Goal: Task Accomplishment & Management: Complete application form

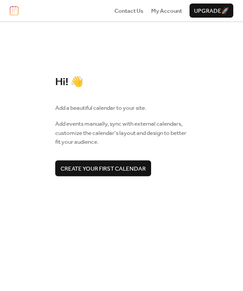
click at [89, 172] on span "Create your first calendar" at bounding box center [102, 168] width 85 height 9
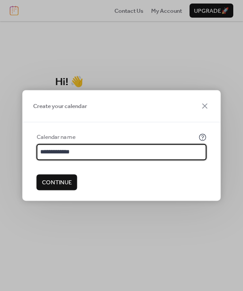
type input "**********"
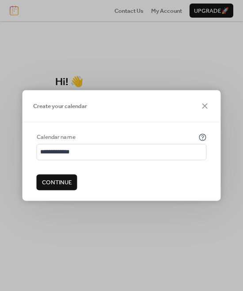
click at [60, 186] on span "Continue" at bounding box center [57, 182] width 30 height 9
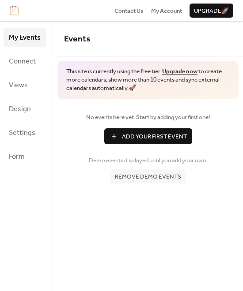
click at [130, 136] on span "Add Your First Event" at bounding box center [154, 136] width 65 height 9
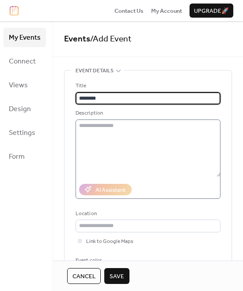
type input "********"
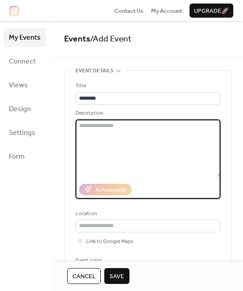
click at [106, 138] on textarea at bounding box center [147, 148] width 145 height 57
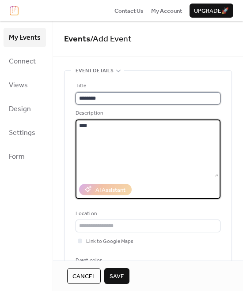
click at [89, 94] on input "********" at bounding box center [147, 98] width 145 height 12
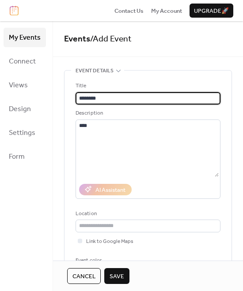
click at [89, 94] on input "********" at bounding box center [147, 98] width 145 height 12
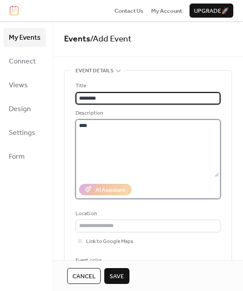
click at [109, 129] on textarea "****" at bounding box center [146, 148] width 143 height 57
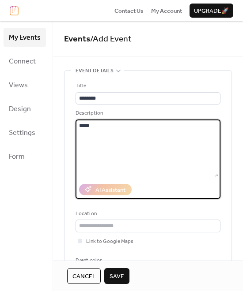
paste textarea "*********"
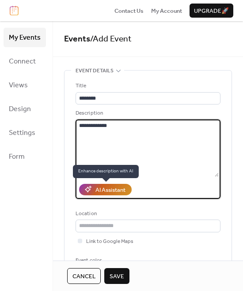
type textarea "**********"
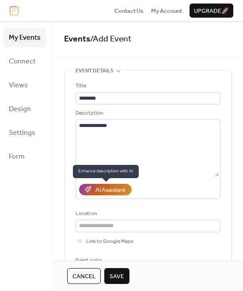
click at [112, 190] on div "AI Assistant" at bounding box center [110, 190] width 30 height 9
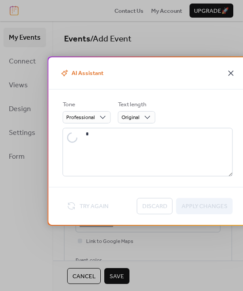
type textarea "**********"
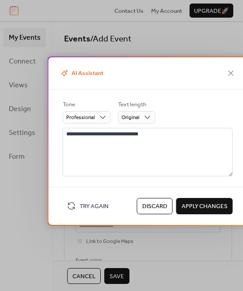
click at [198, 207] on span "Apply Changes" at bounding box center [204, 206] width 46 height 9
type textarea "**********"
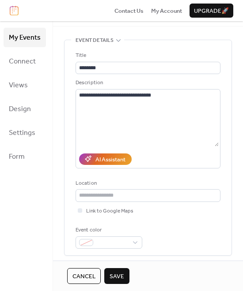
scroll to position [58, 0]
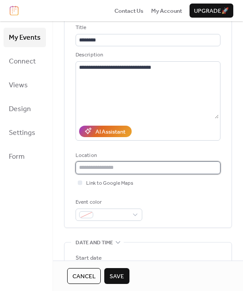
click at [120, 171] on input "text" at bounding box center [147, 167] width 145 height 12
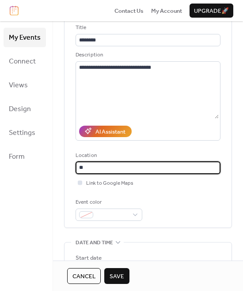
type input "**"
click at [79, 184] on div at bounding box center [80, 182] width 4 height 4
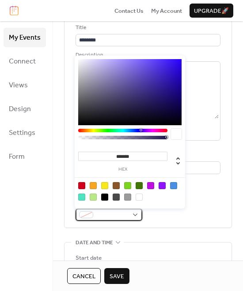
click at [109, 217] on span at bounding box center [112, 215] width 31 height 9
click at [93, 185] on div at bounding box center [93, 185] width 7 height 7
type input "*******"
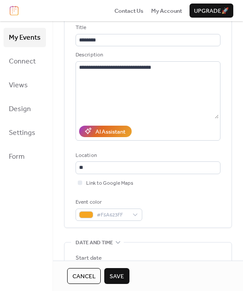
click at [165, 214] on div "Event color #F5A623FF" at bounding box center [147, 209] width 145 height 23
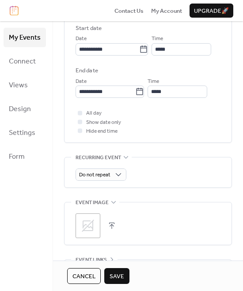
scroll to position [382, 0]
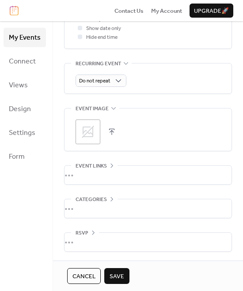
click at [86, 135] on icon at bounding box center [88, 132] width 14 height 14
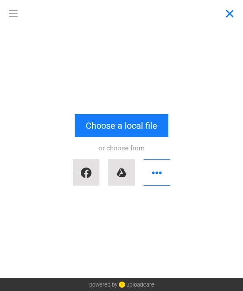
click at [228, 15] on button "Close" at bounding box center [229, 13] width 26 height 26
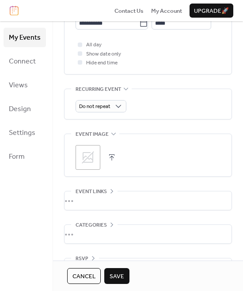
scroll to position [382, 0]
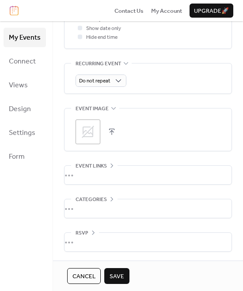
click at [99, 175] on div "•••" at bounding box center [147, 175] width 167 height 19
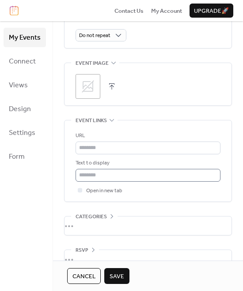
scroll to position [445, 0]
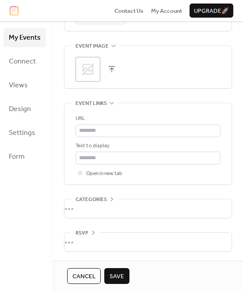
click at [107, 200] on div "•••" at bounding box center [147, 208] width 167 height 19
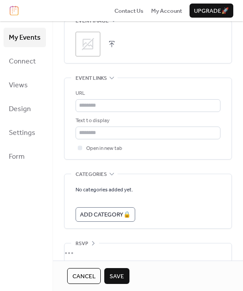
scroll to position [480, 0]
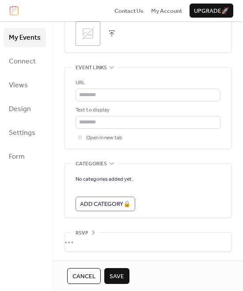
click at [93, 233] on div "•••" at bounding box center [147, 242] width 167 height 19
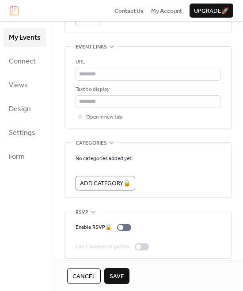
scroll to position [508, 0]
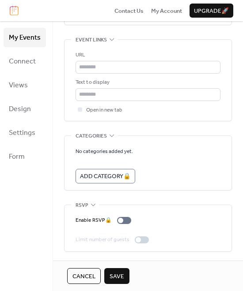
click at [119, 280] on span "Save" at bounding box center [116, 276] width 15 height 9
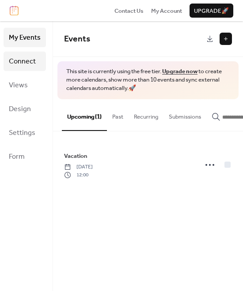
click at [22, 64] on span "Connect" at bounding box center [22, 62] width 27 height 14
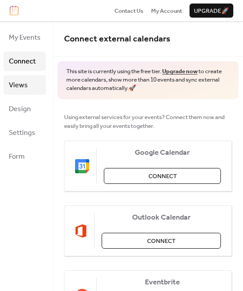
click at [32, 90] on link "Views" at bounding box center [25, 84] width 42 height 19
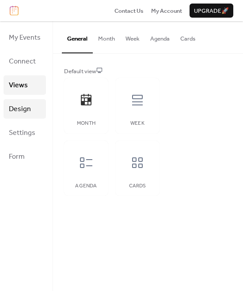
click at [28, 115] on span "Design" at bounding box center [20, 109] width 22 height 14
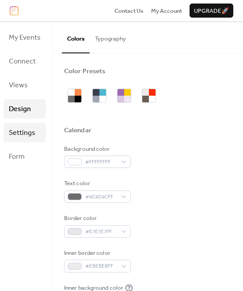
click at [25, 134] on span "Settings" at bounding box center [22, 133] width 26 height 14
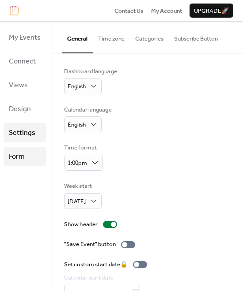
click at [24, 157] on span "Form" at bounding box center [17, 157] width 16 height 14
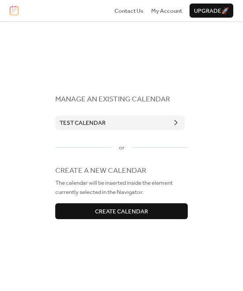
click at [123, 127] on button "Test Calendar" at bounding box center [119, 123] width 129 height 14
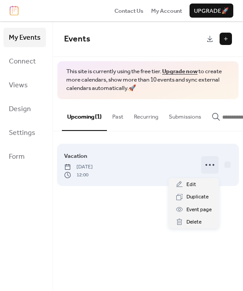
click at [210, 169] on icon at bounding box center [209, 165] width 14 height 14
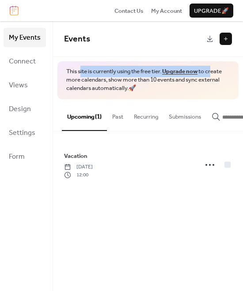
drag, startPoint x: 80, startPoint y: 72, endPoint x: 213, endPoint y: 75, distance: 133.2
click at [213, 75] on span "This site is currently using the free tier. Upgrade now to create more calendar…" at bounding box center [147, 79] width 163 height 25
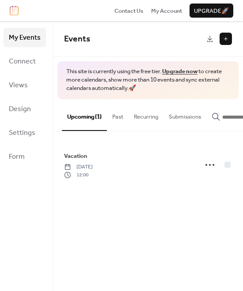
click at [30, 206] on div "My Events Connect Views Design Settings Form" at bounding box center [26, 156] width 53 height 270
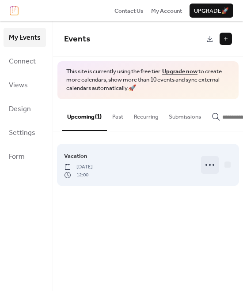
click at [207, 171] on icon at bounding box center [209, 165] width 14 height 14
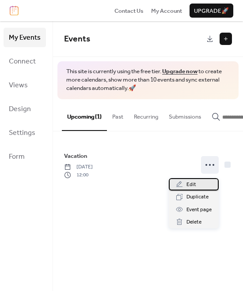
click at [198, 184] on div "Edit" at bounding box center [194, 184] width 50 height 12
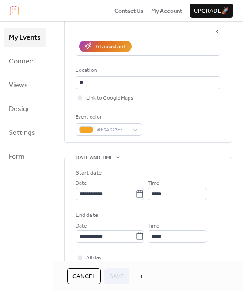
scroll to position [166, 0]
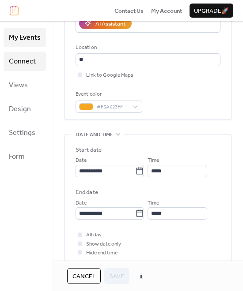
click at [19, 64] on span "Connect" at bounding box center [22, 62] width 27 height 14
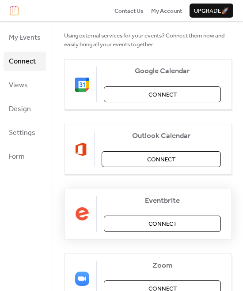
scroll to position [186, 0]
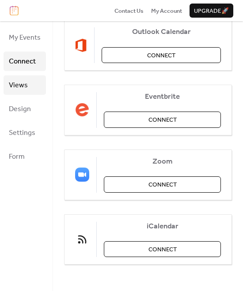
click at [27, 86] on link "Views" at bounding box center [25, 84] width 42 height 19
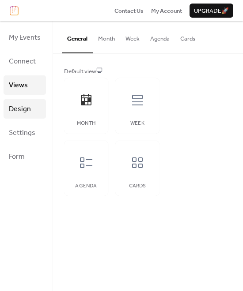
click at [26, 112] on span "Design" at bounding box center [20, 109] width 22 height 14
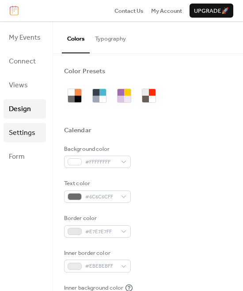
click at [26, 131] on span "Settings" at bounding box center [22, 133] width 26 height 14
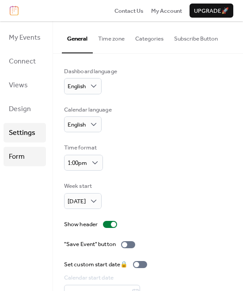
click at [23, 159] on span "Form" at bounding box center [17, 157] width 16 height 14
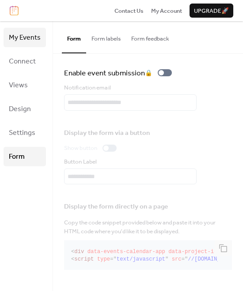
click at [37, 38] on span "My Events" at bounding box center [25, 38] width 32 height 14
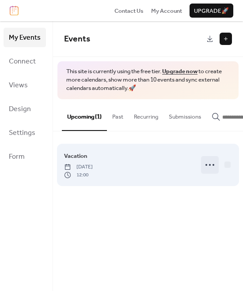
click at [208, 167] on icon at bounding box center [209, 165] width 14 height 14
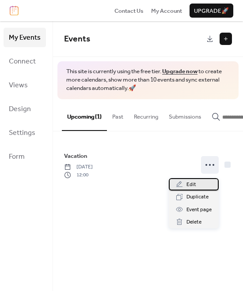
click at [200, 185] on div "Edit" at bounding box center [194, 184] width 50 height 12
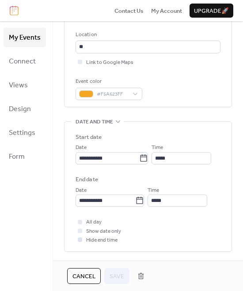
scroll to position [472, 0]
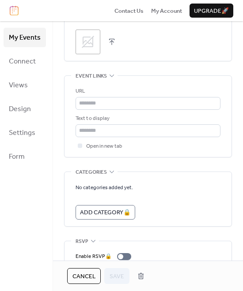
click at [112, 74] on icon at bounding box center [111, 75] width 7 height 7
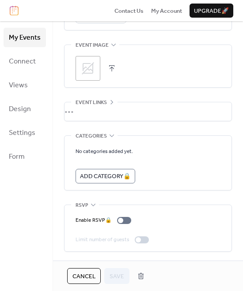
scroll to position [446, 0]
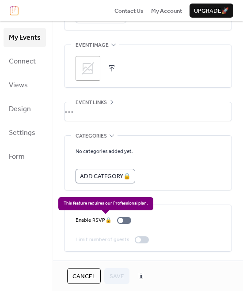
click at [120, 220] on div "Enable RSVP 🔒" at bounding box center [104, 220] width 59 height 9
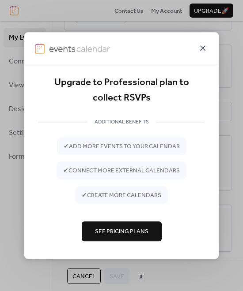
click at [206, 45] on div at bounding box center [121, 48] width 194 height 32
click at [203, 45] on icon at bounding box center [202, 48] width 11 height 11
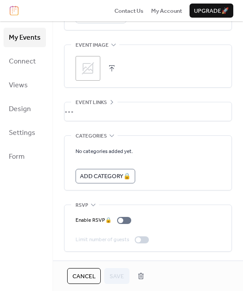
click at [91, 205] on div "•••" at bounding box center [147, 205] width 167 height 1
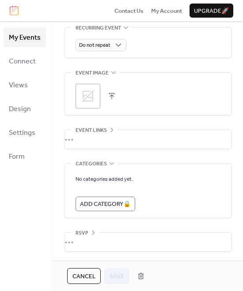
click at [102, 164] on div "•••" at bounding box center [147, 164] width 167 height 1
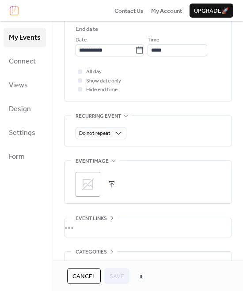
scroll to position [327, 0]
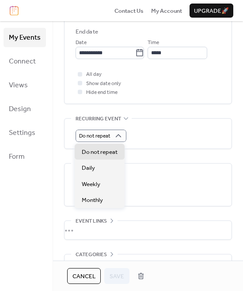
click at [160, 136] on div "Do not repeat" at bounding box center [147, 136] width 145 height 12
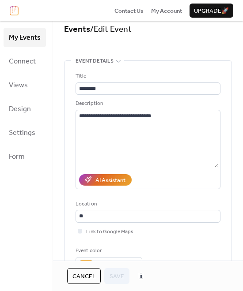
scroll to position [0, 0]
